Goal: Navigation & Orientation: Find specific page/section

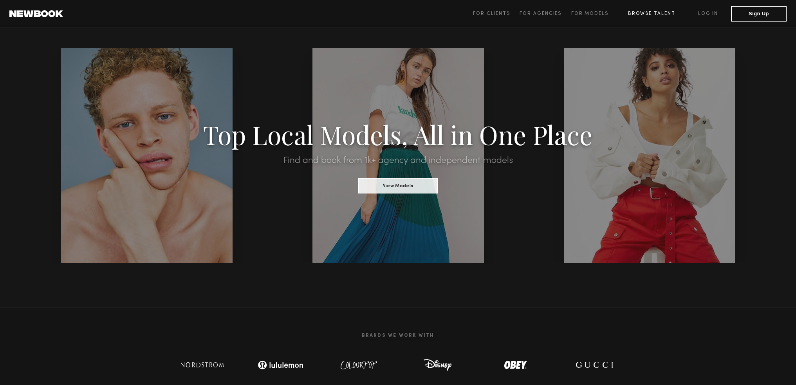
click at [661, 11] on link "Browse Talent" at bounding box center [651, 13] width 67 height 9
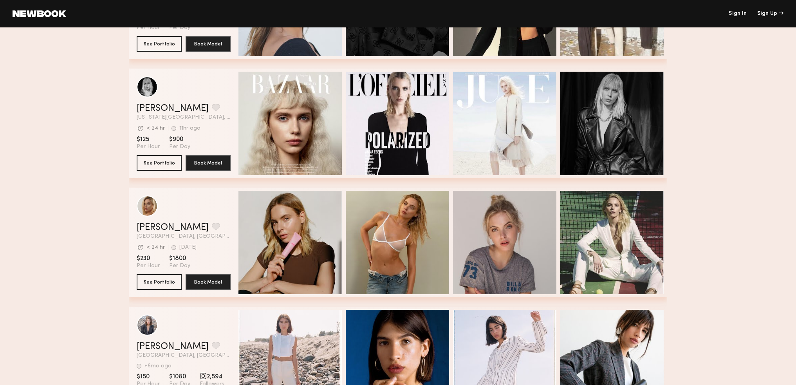
scroll to position [522, 0]
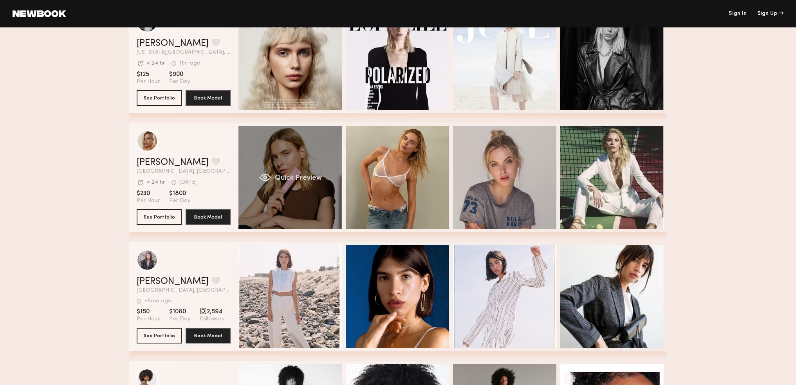
click at [308, 184] on div "Quick Preview" at bounding box center [289, 177] width 103 height 103
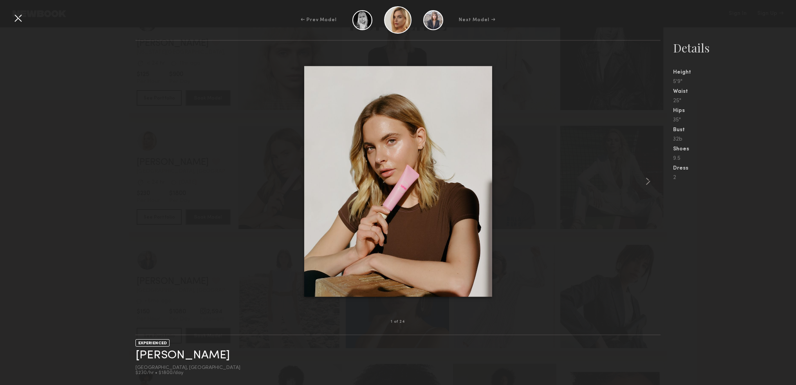
click at [11, 15] on div "← Prev Model Next Model →" at bounding box center [398, 19] width 796 height 27
click at [20, 18] on div at bounding box center [18, 18] width 13 height 13
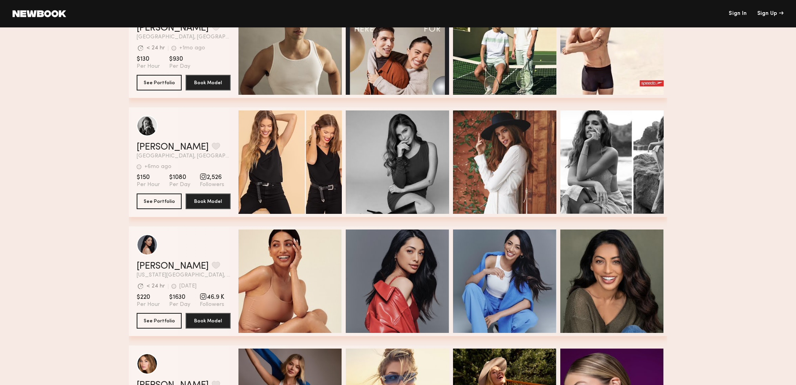
scroll to position [1500, 0]
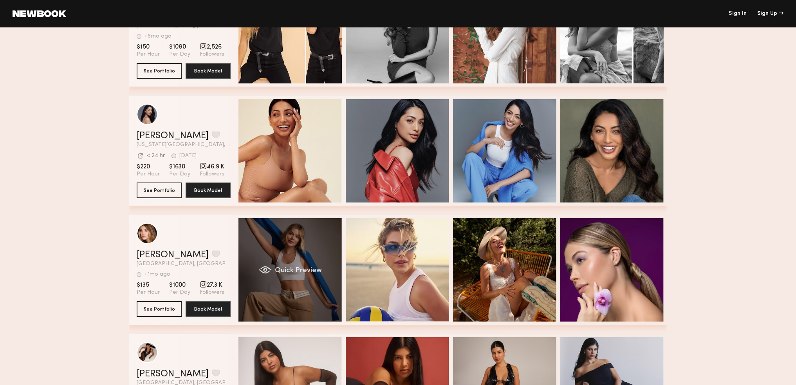
click at [304, 241] on div "Quick Preview" at bounding box center [289, 269] width 103 height 103
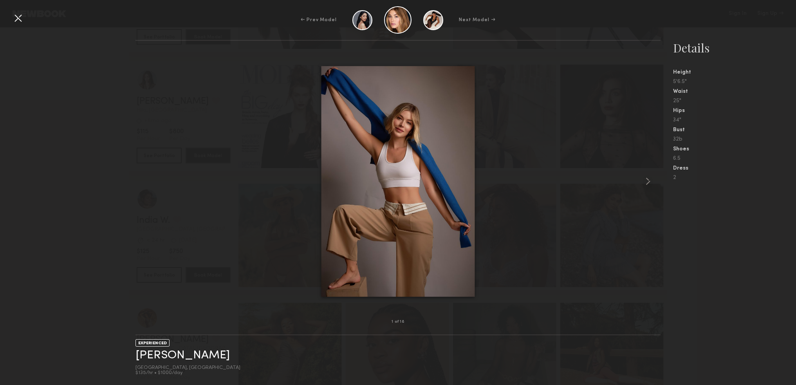
scroll to position [2087, 0]
click at [650, 178] on common-icon at bounding box center [647, 181] width 13 height 13
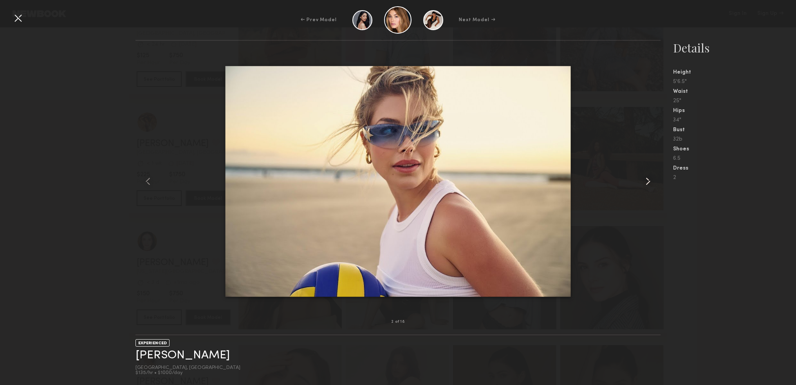
click at [650, 178] on common-icon at bounding box center [647, 181] width 13 height 13
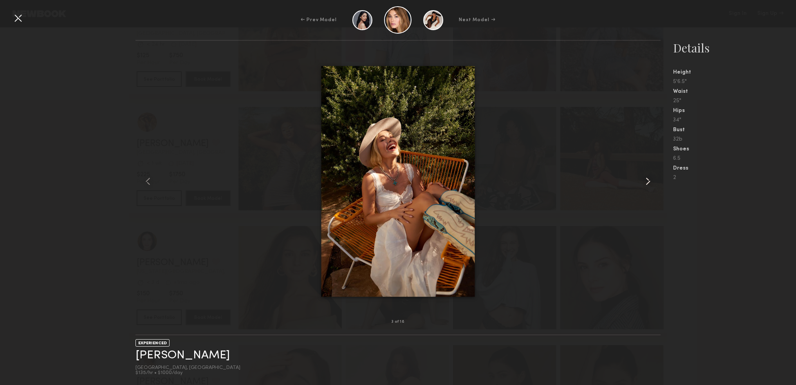
click at [650, 178] on common-icon at bounding box center [647, 181] width 13 height 13
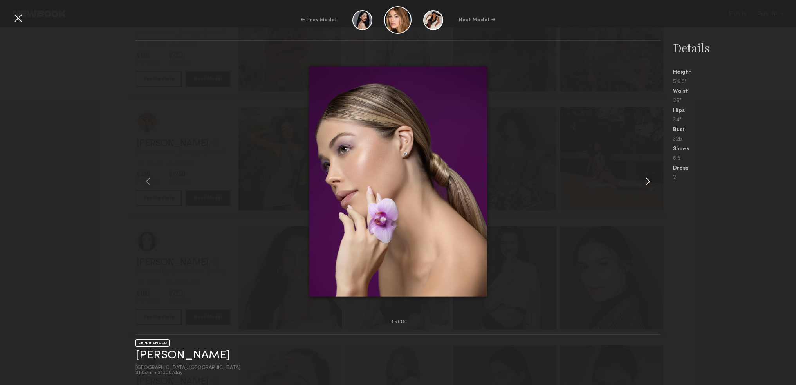
click at [650, 178] on common-icon at bounding box center [647, 181] width 13 height 13
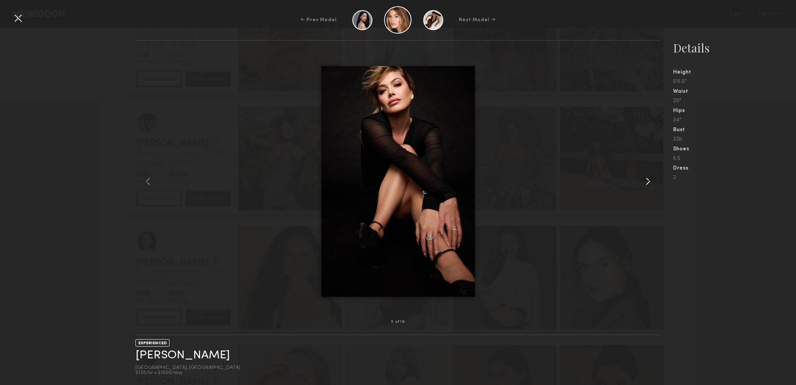
click at [650, 178] on common-icon at bounding box center [647, 181] width 13 height 13
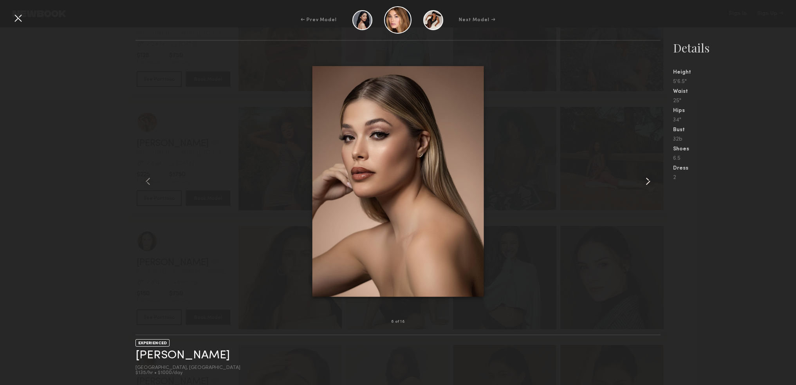
click at [650, 178] on common-icon at bounding box center [647, 181] width 13 height 13
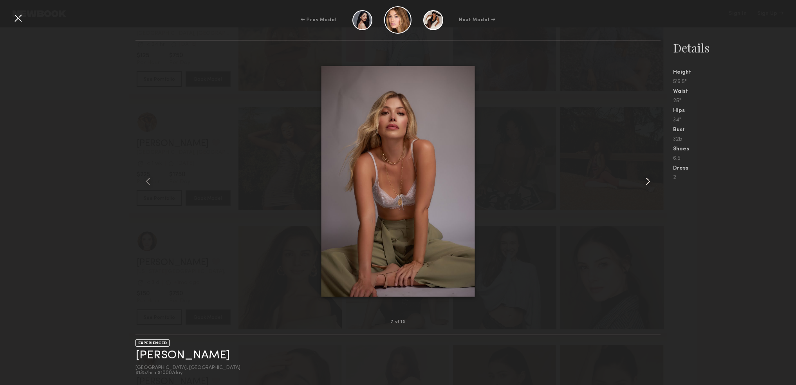
click at [650, 178] on common-icon at bounding box center [647, 181] width 13 height 13
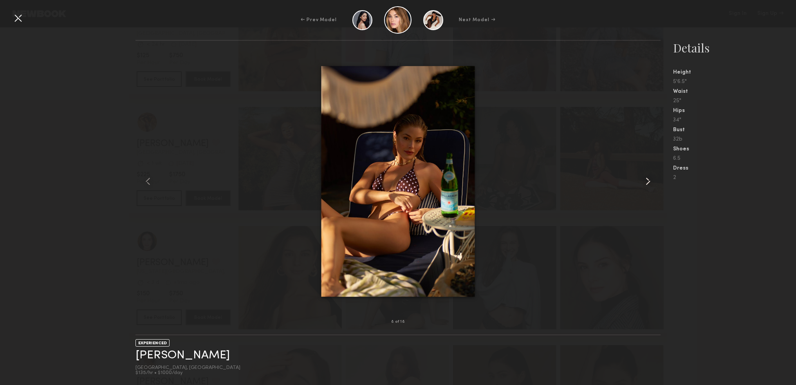
click at [650, 178] on common-icon at bounding box center [647, 181] width 13 height 13
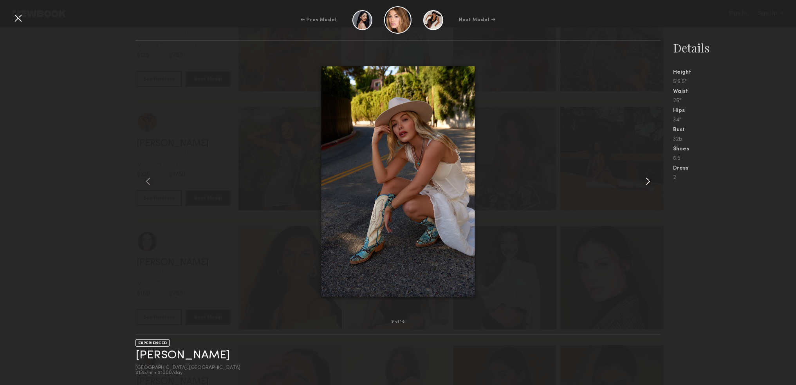
click at [651, 180] on common-icon at bounding box center [647, 181] width 13 height 13
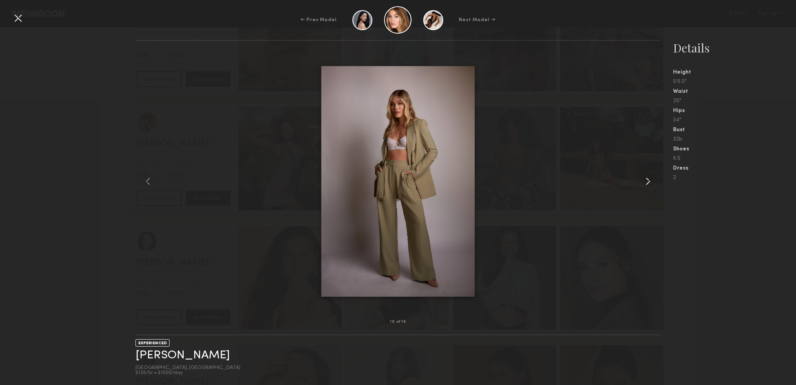
click at [650, 180] on common-icon at bounding box center [647, 181] width 13 height 13
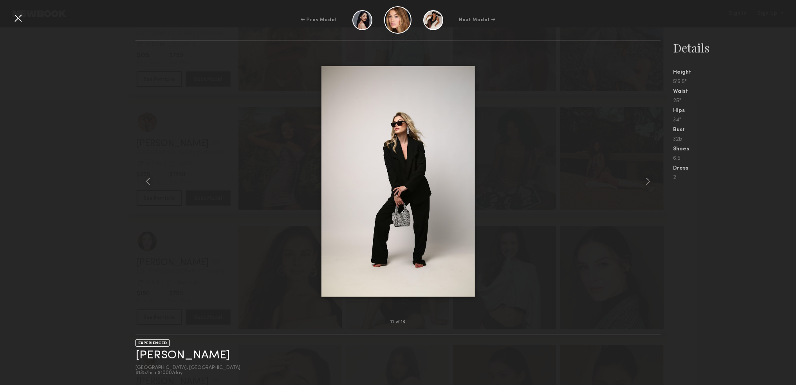
click at [21, 15] on div at bounding box center [18, 18] width 13 height 13
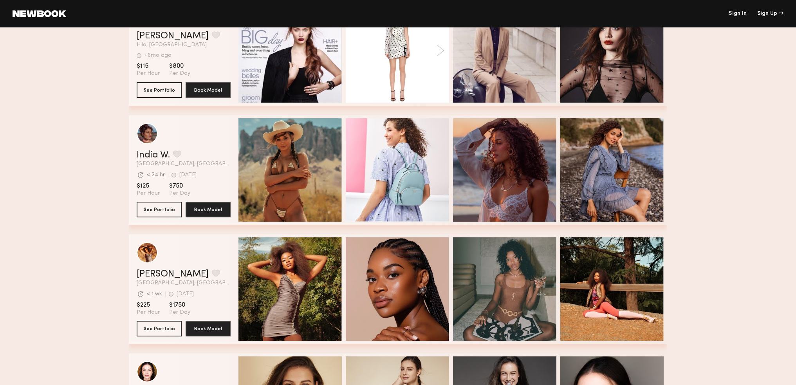
scroll to position [1891, 0]
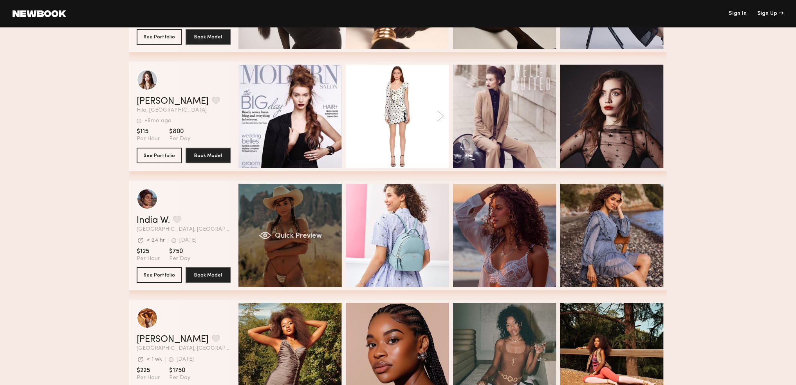
click at [276, 211] on div "Quick Preview" at bounding box center [289, 235] width 103 height 103
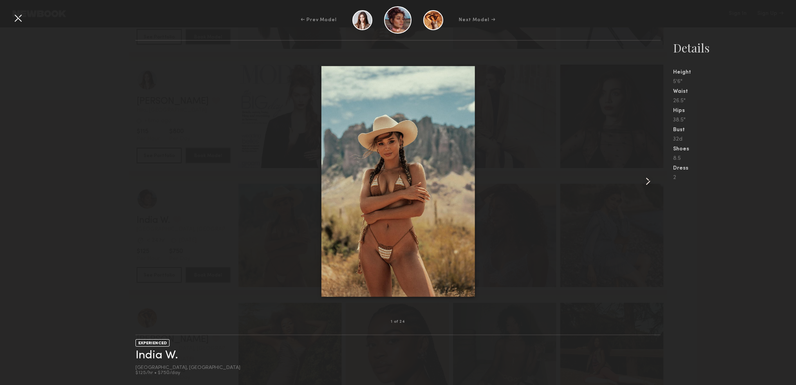
click at [650, 184] on common-icon at bounding box center [647, 181] width 13 height 13
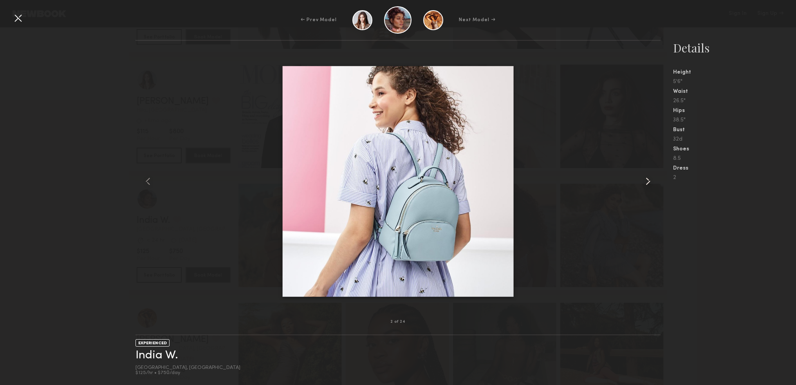
click at [650, 184] on common-icon at bounding box center [647, 181] width 13 height 13
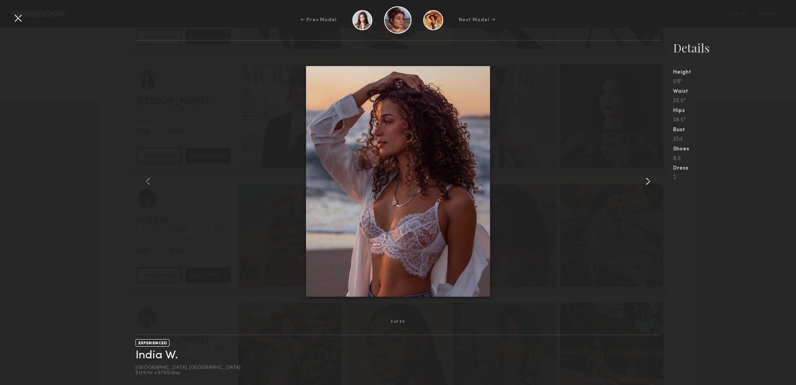
click at [650, 184] on common-icon at bounding box center [647, 181] width 13 height 13
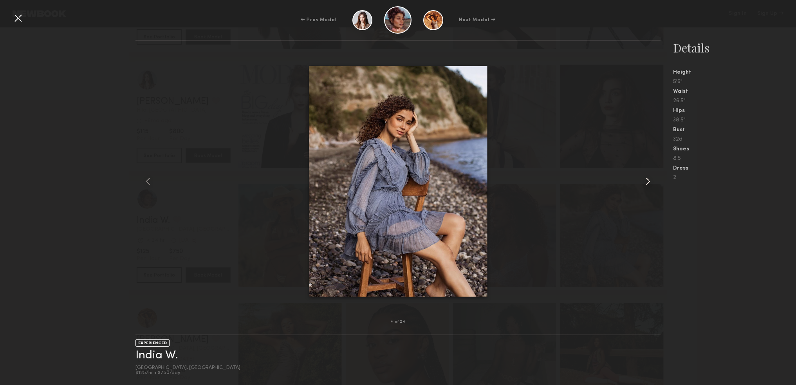
click at [650, 184] on common-icon at bounding box center [647, 181] width 13 height 13
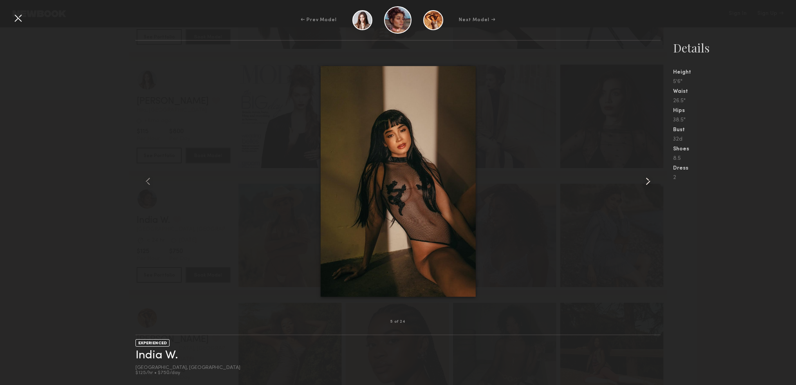
click at [650, 184] on common-icon at bounding box center [647, 181] width 13 height 13
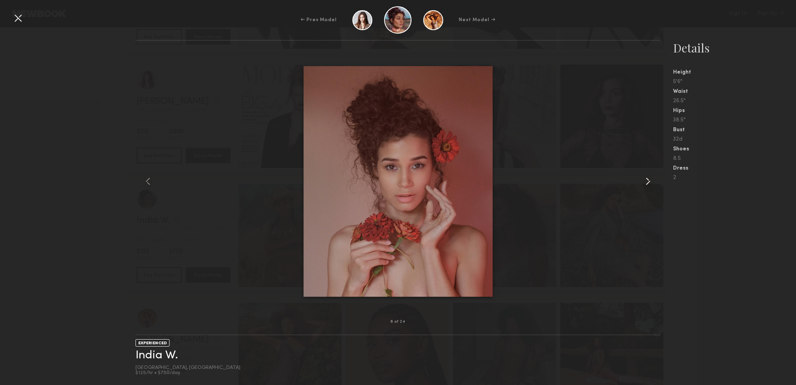
click at [650, 184] on common-icon at bounding box center [647, 181] width 13 height 13
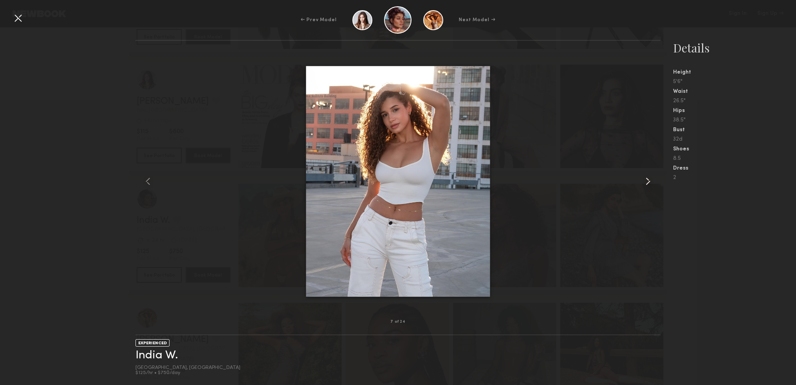
click at [650, 184] on common-icon at bounding box center [647, 181] width 13 height 13
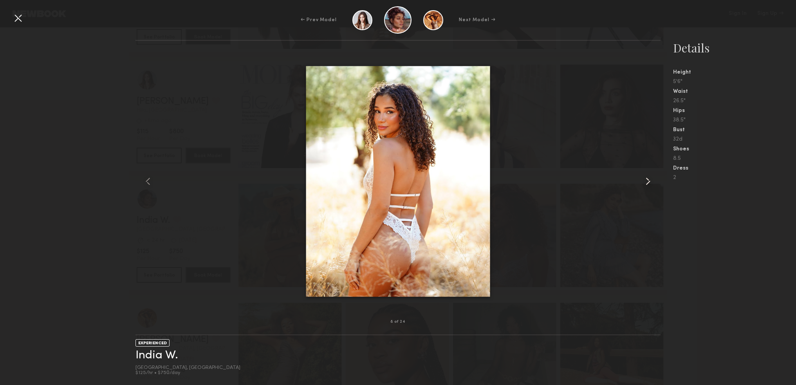
click at [650, 184] on common-icon at bounding box center [647, 181] width 13 height 13
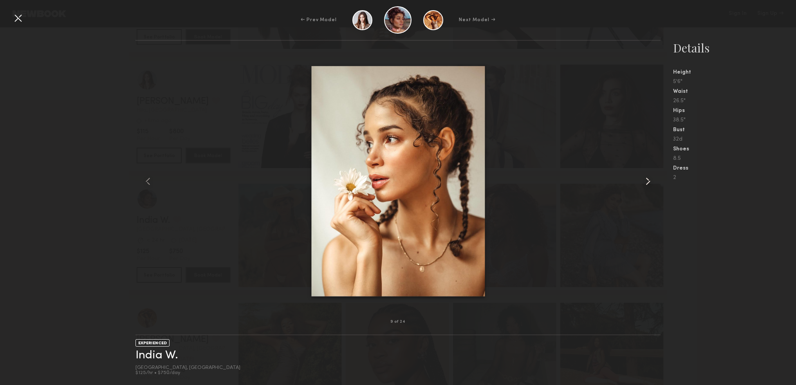
click at [650, 184] on common-icon at bounding box center [647, 181] width 13 height 13
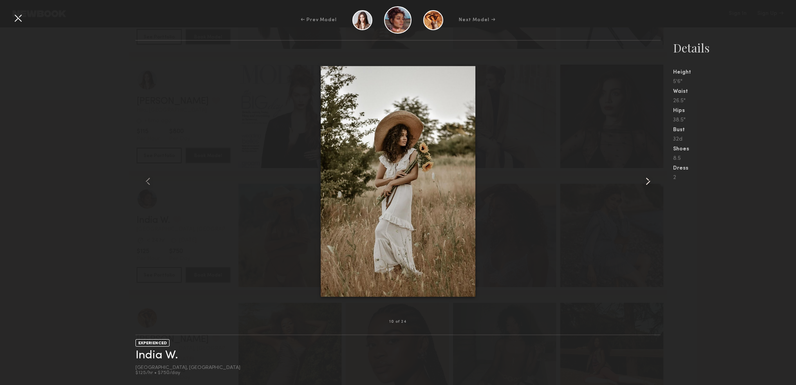
click at [650, 184] on common-icon at bounding box center [647, 181] width 13 height 13
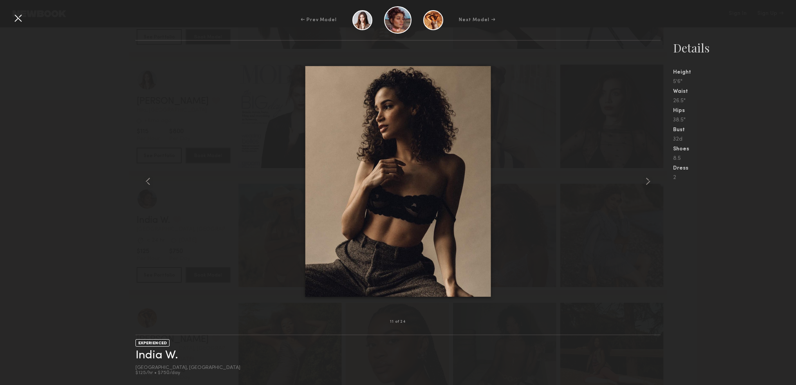
click at [18, 22] on div at bounding box center [18, 18] width 13 height 13
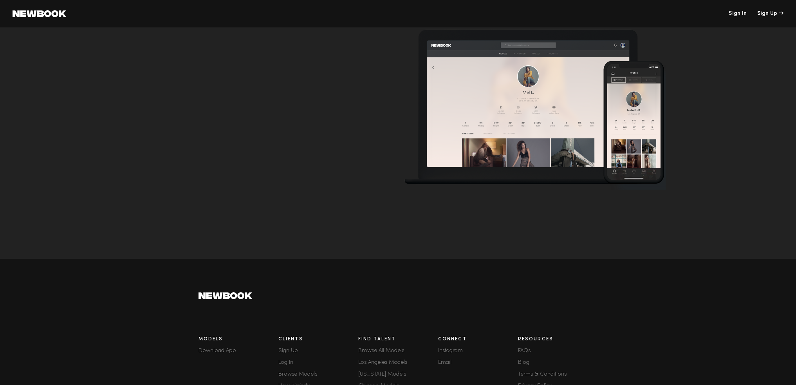
scroll to position [92, 0]
